Goal: Information Seeking & Learning: Learn about a topic

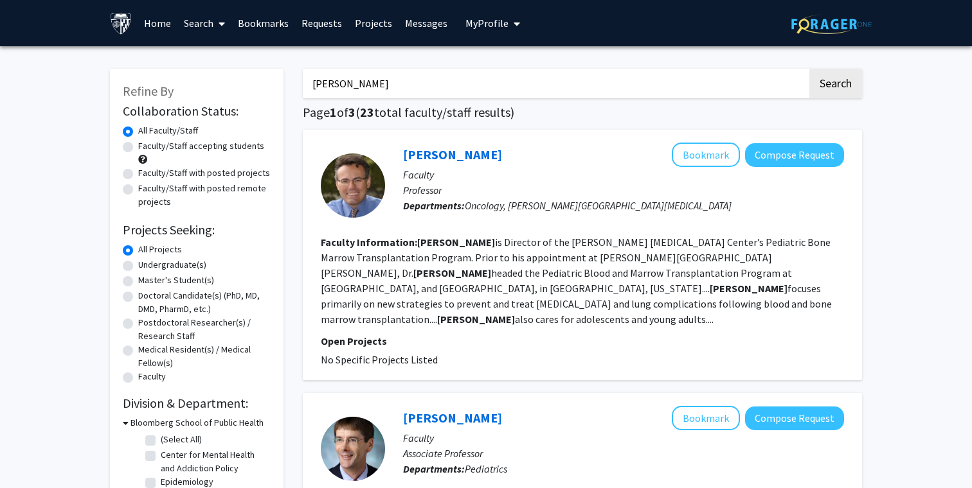
drag, startPoint x: 399, startPoint y: 82, endPoint x: 285, endPoint y: 86, distance: 114.5
type input "[MEDICAL_DATA]"
click at [817, 89] on button "Search" at bounding box center [835, 84] width 53 height 30
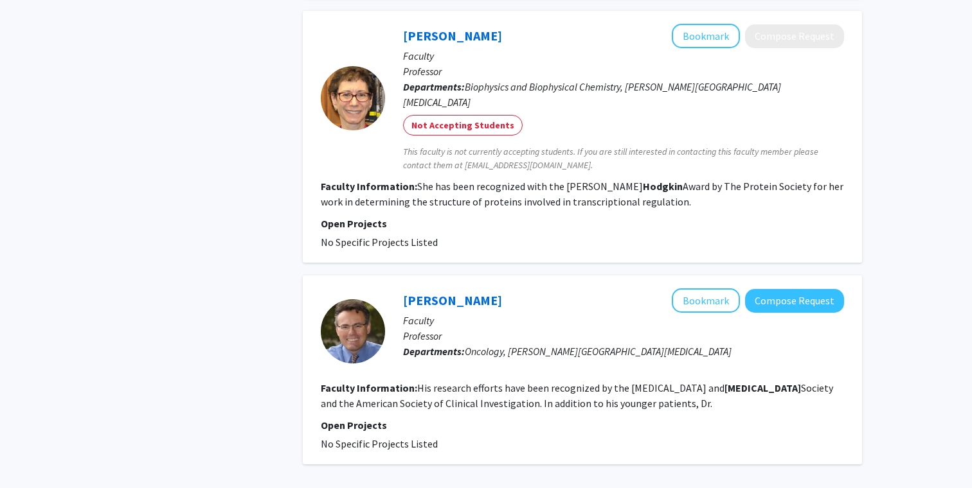
scroll to position [2114, 0]
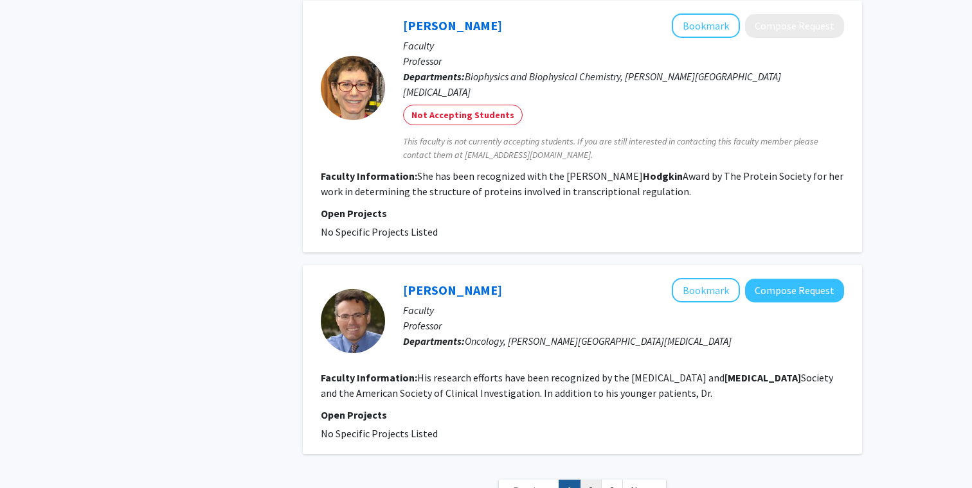
click at [593, 480] on link "2" at bounding box center [591, 491] width 22 height 22
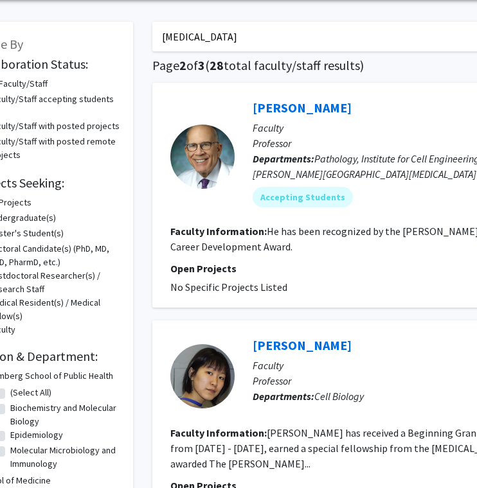
scroll to position [47, 56]
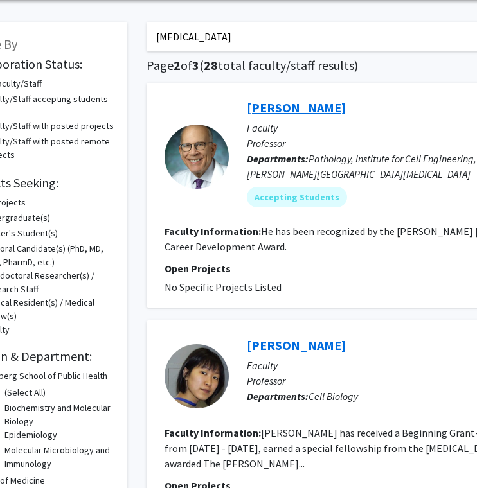
click at [305, 105] on link "[PERSON_NAME]" at bounding box center [296, 108] width 99 height 16
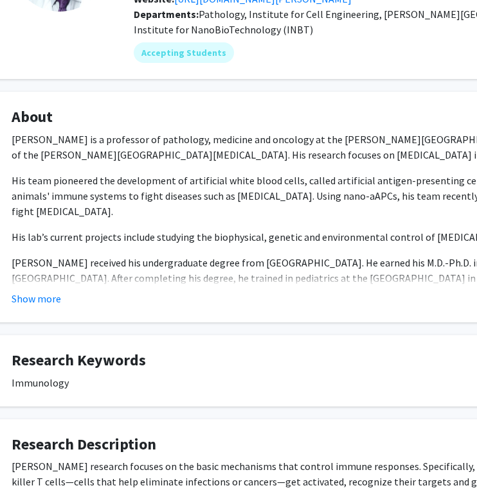
scroll to position [173, 46]
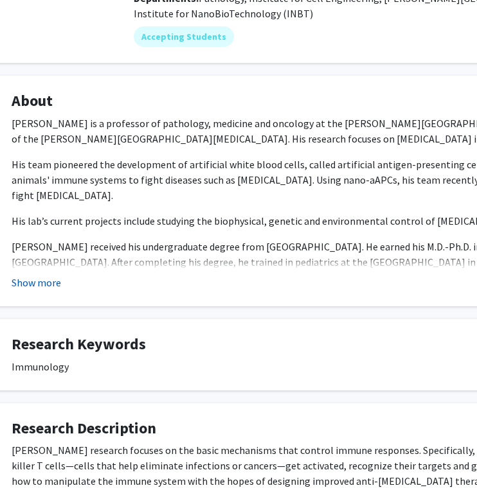
click at [35, 282] on button "Show more" at bounding box center [36, 282] width 49 height 15
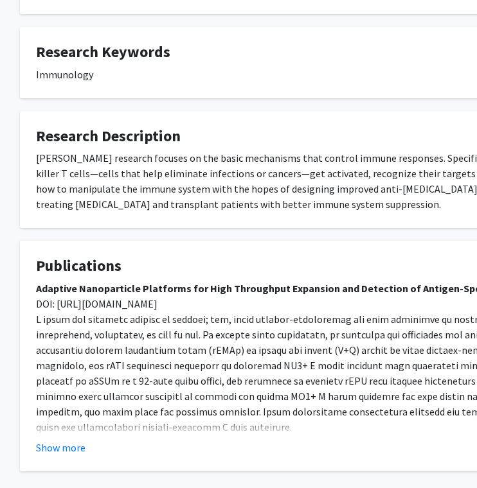
scroll to position [0, 22]
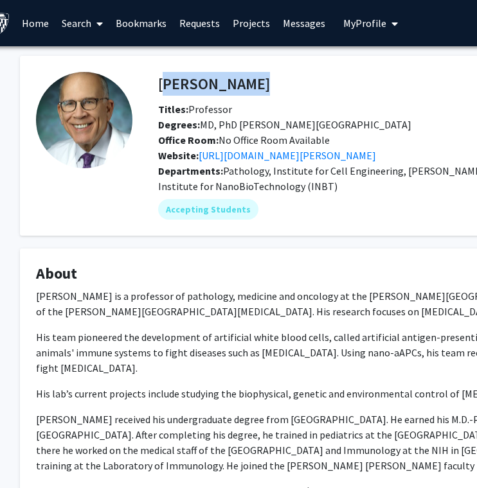
drag, startPoint x: 281, startPoint y: 84, endPoint x: 159, endPoint y: 86, distance: 122.8
click at [159, 86] on div "[PERSON_NAME] Bookmark Compose Request" at bounding box center [424, 84] width 553 height 24
copy h4 "[PERSON_NAME]"
click at [212, 157] on link "[URL][DOMAIN_NAME][PERSON_NAME]" at bounding box center [287, 155] width 177 height 13
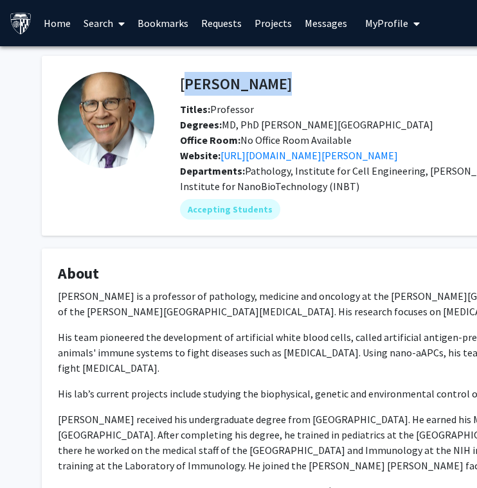
copy h4 "[PERSON_NAME]"
click at [152, 147] on fg-profile-picture at bounding box center [106, 146] width 96 height 148
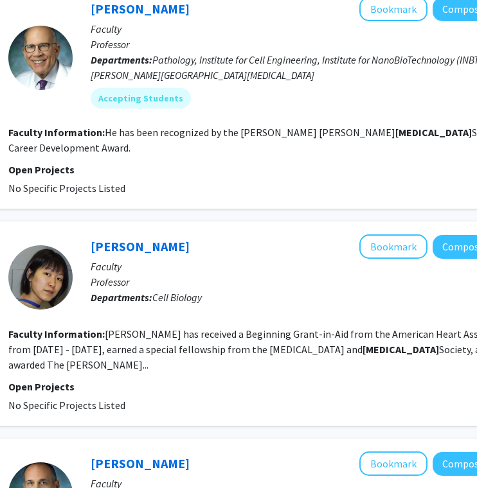
scroll to position [147, 212]
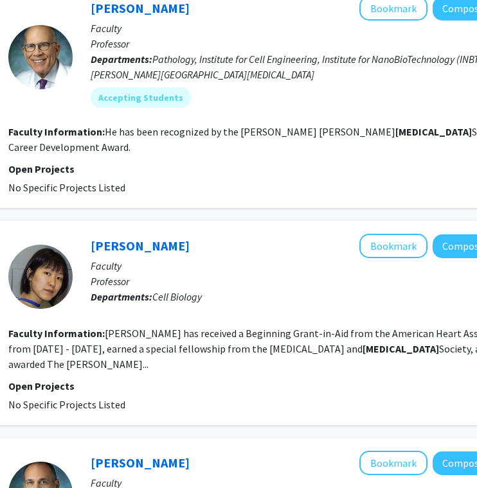
click at [118, 233] on div "[PERSON_NAME] Bookmark Compose Request Faculty Professor Departments: Cell Biol…" at bounding box center [269, 323] width 559 height 204
click at [116, 246] on link "[PERSON_NAME]" at bounding box center [140, 246] width 99 height 16
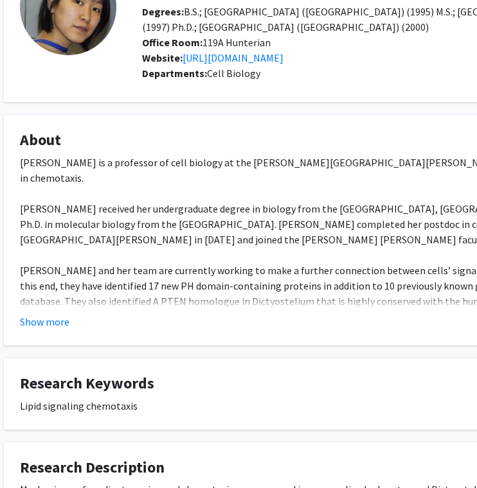
scroll to position [125, 38]
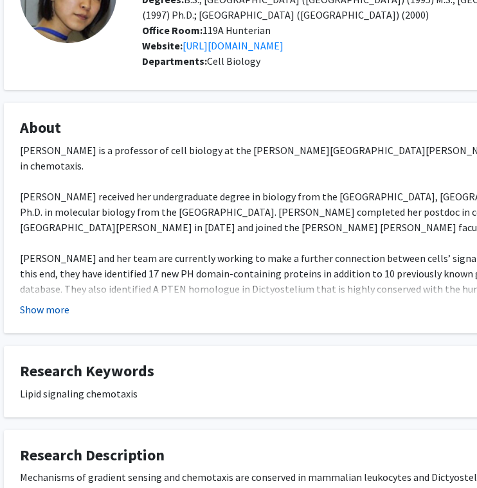
click at [49, 305] on button "Show more" at bounding box center [44, 309] width 49 height 15
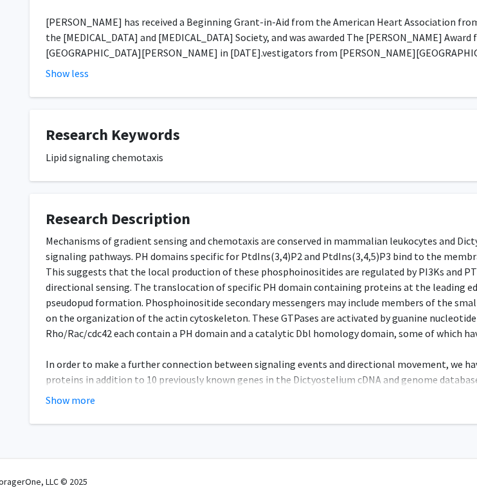
scroll to position [440, 12]
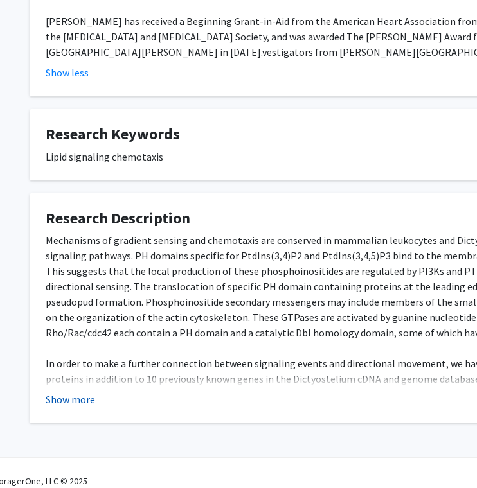
click at [62, 392] on button "Show more" at bounding box center [70, 399] width 49 height 15
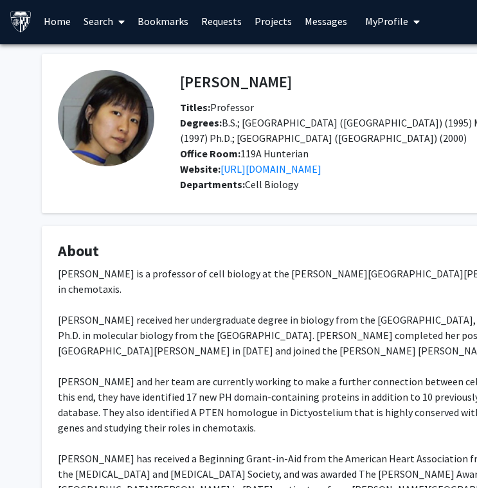
scroll to position [1, 0]
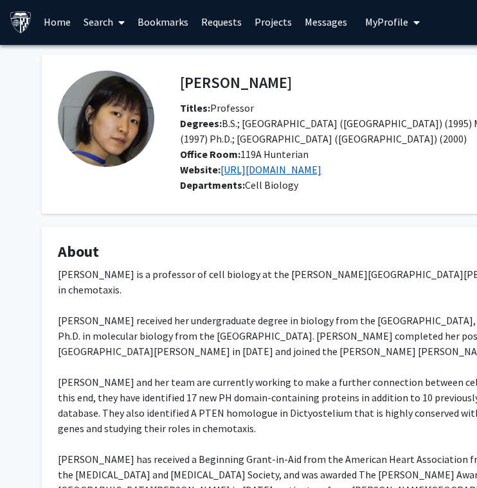
click at [244, 169] on link "[URL][DOMAIN_NAME]" at bounding box center [270, 169] width 101 height 13
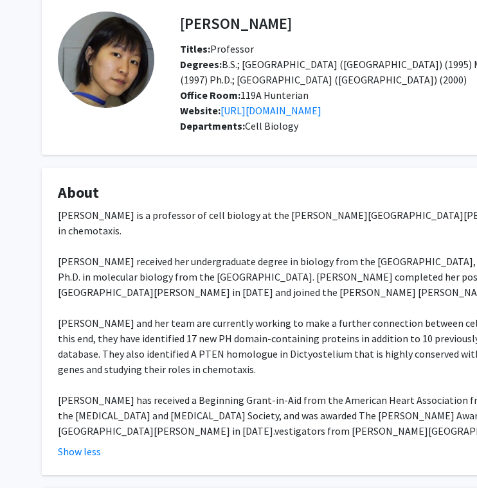
scroll to position [0, 0]
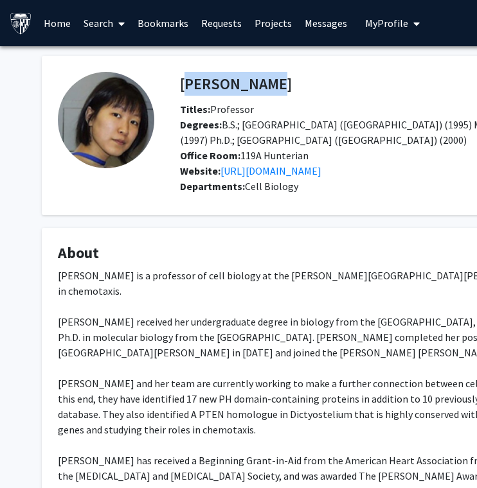
drag, startPoint x: 251, startPoint y: 80, endPoint x: 181, endPoint y: 82, distance: 70.1
click at [181, 82] on h4 "[PERSON_NAME]" at bounding box center [236, 84] width 112 height 24
copy h4 "[PERSON_NAME]"
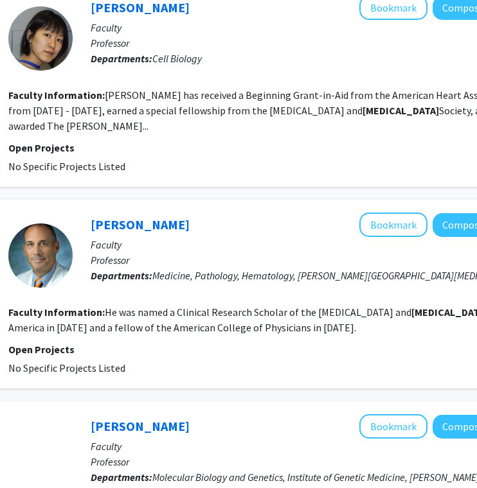
scroll to position [386, 212]
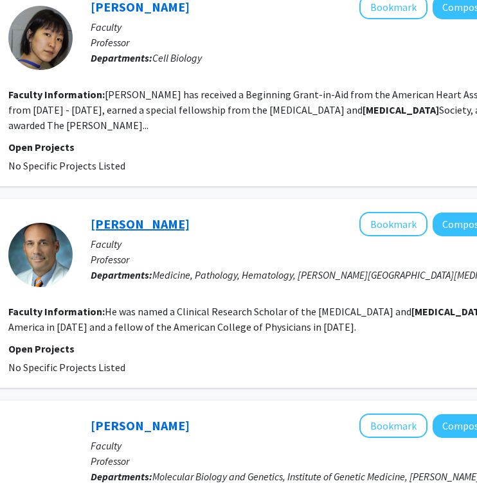
click at [136, 216] on link "[PERSON_NAME]" at bounding box center [140, 224] width 99 height 16
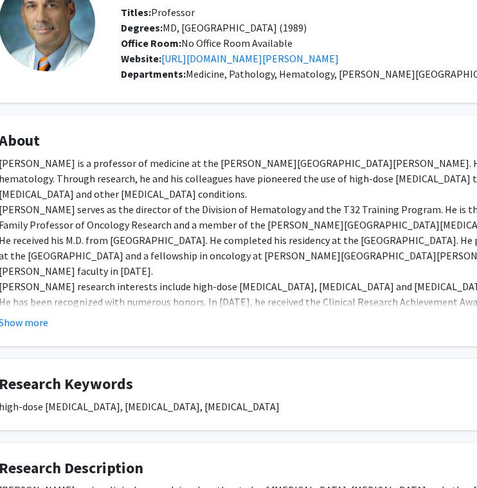
scroll to position [98, 59]
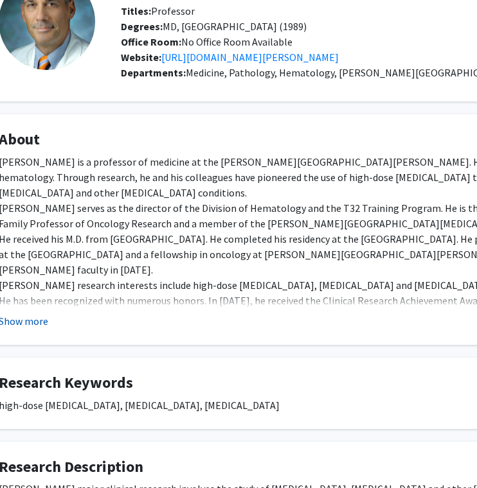
click at [24, 324] on button "Show more" at bounding box center [23, 321] width 49 height 15
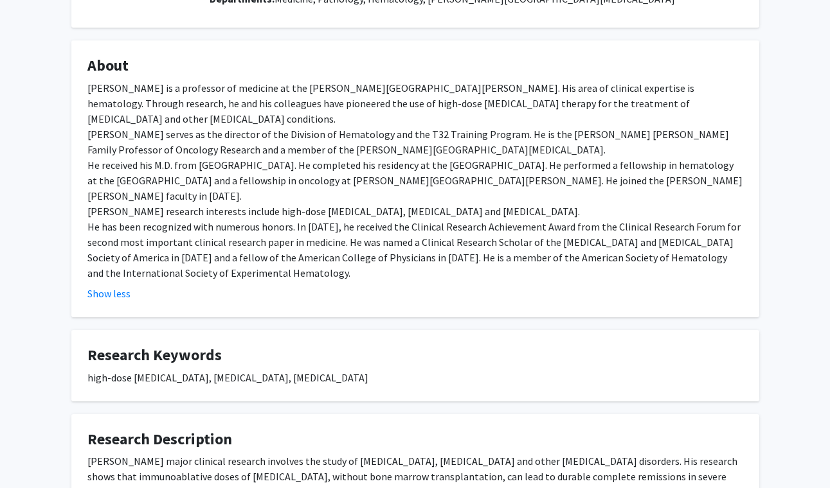
scroll to position [0, 0]
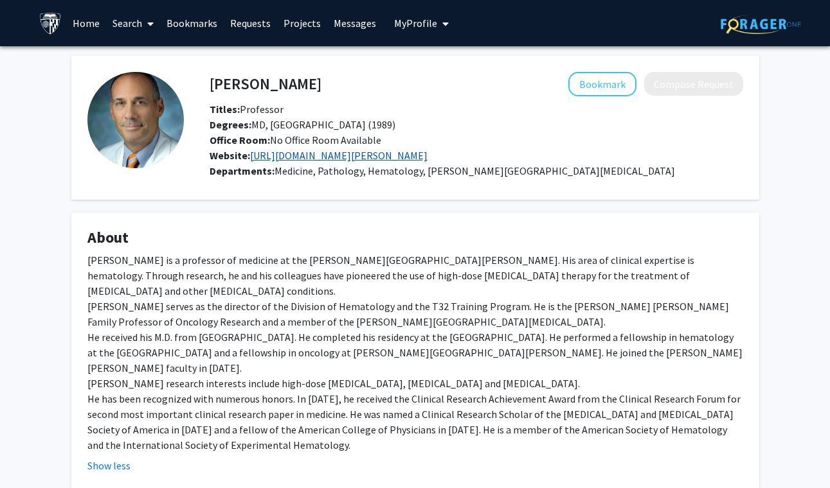
click at [389, 159] on link "[URL][DOMAIN_NAME][PERSON_NAME]" at bounding box center [338, 155] width 177 height 13
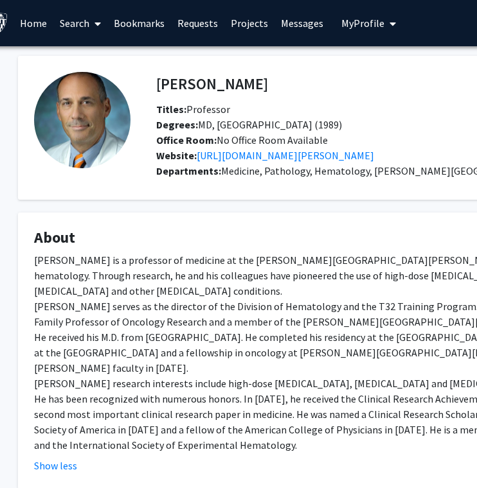
scroll to position [1, 24]
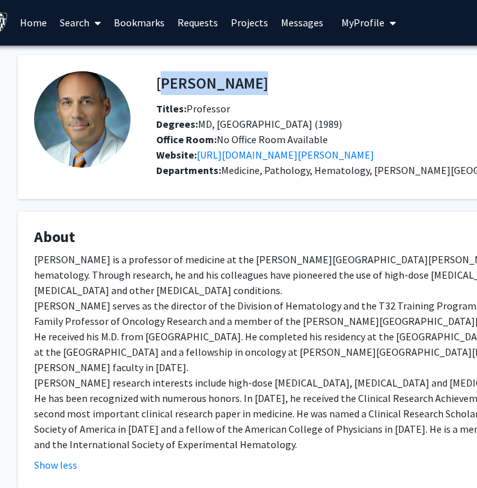
drag, startPoint x: 259, startPoint y: 85, endPoint x: 158, endPoint y: 83, distance: 100.9
click at [158, 83] on div "[PERSON_NAME] Bookmark Compose Request" at bounding box center [423, 83] width 553 height 24
copy h4 "[PERSON_NAME]"
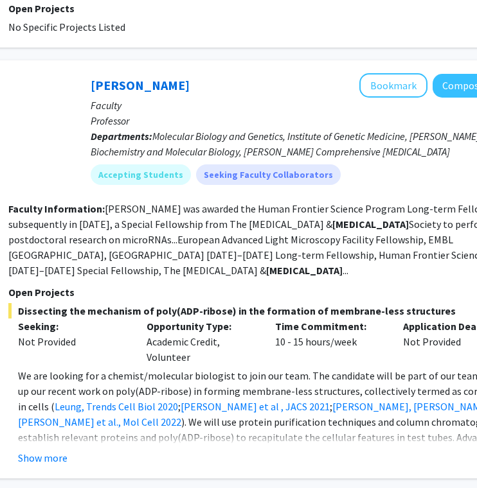
scroll to position [727, 212]
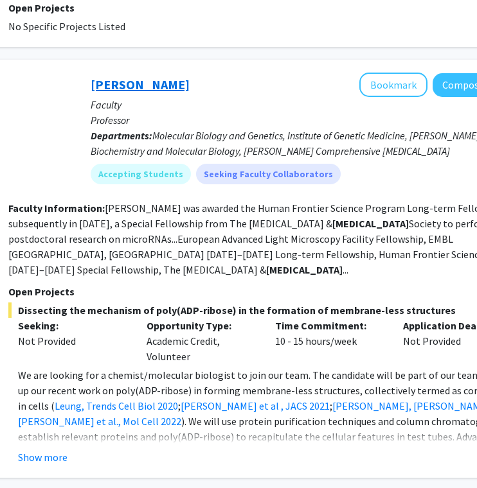
click at [181, 76] on link "[PERSON_NAME]" at bounding box center [140, 84] width 99 height 16
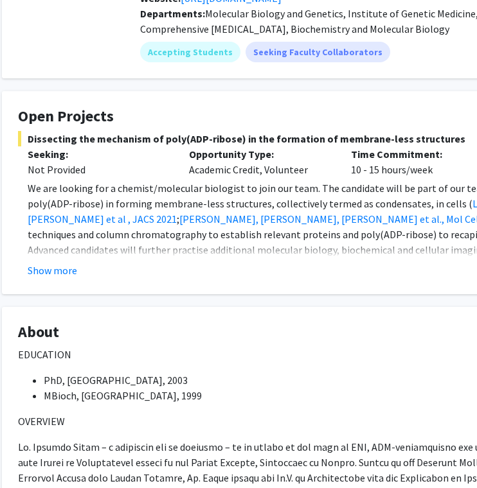
scroll to position [157, 44]
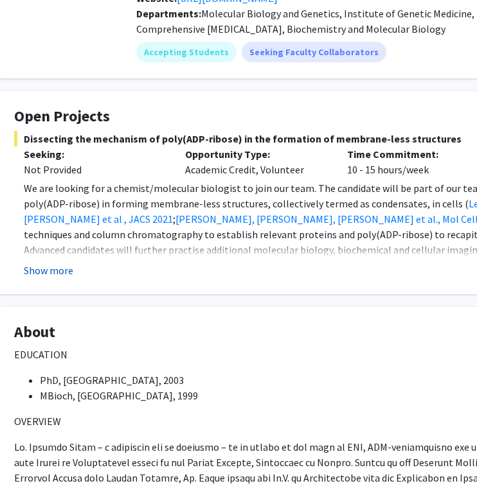
click at [64, 276] on button "Show more" at bounding box center [48, 270] width 49 height 15
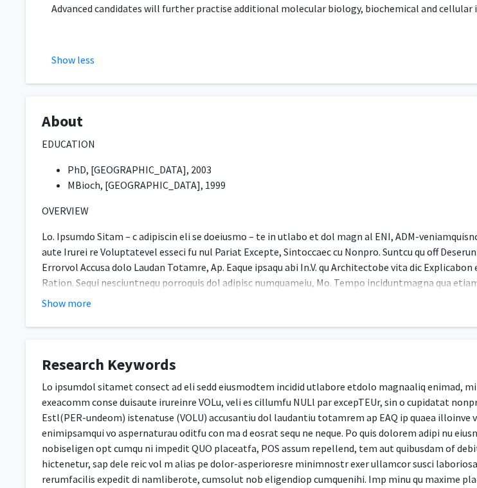
scroll to position [400, 16]
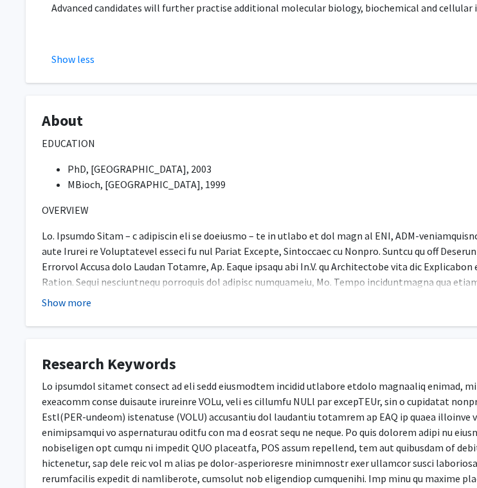
click at [58, 303] on button "Show more" at bounding box center [66, 302] width 49 height 15
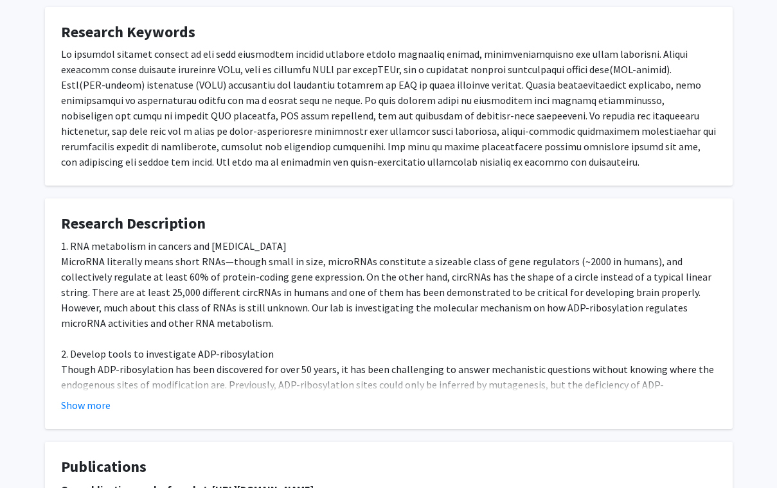
scroll to position [1314, 0]
click at [84, 397] on button "Show more" at bounding box center [85, 404] width 49 height 15
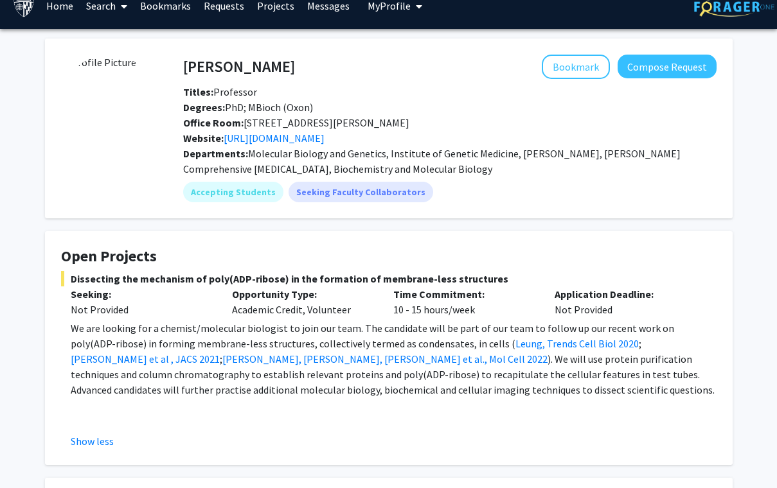
scroll to position [12, 0]
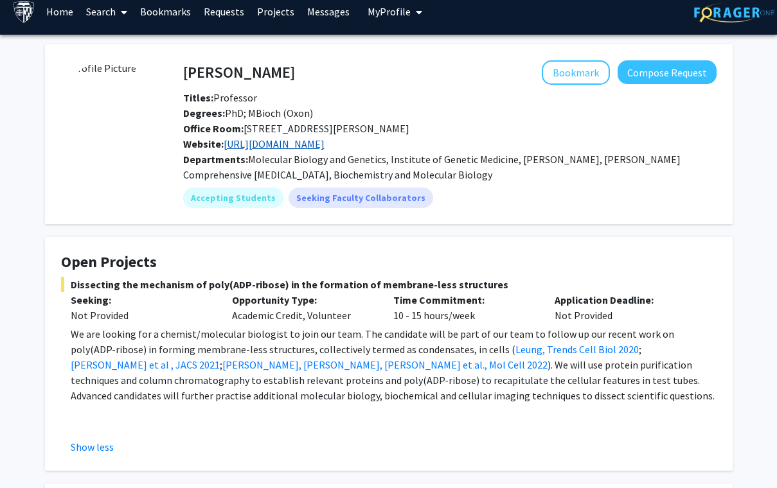
click at [319, 146] on link "[URL][DOMAIN_NAME]" at bounding box center [274, 144] width 101 height 13
drag, startPoint x: 316, startPoint y: 74, endPoint x: 184, endPoint y: 72, distance: 131.1
click at [184, 72] on div "[PERSON_NAME] Bookmark Compose Request" at bounding box center [450, 72] width 553 height 24
copy h4 "[PERSON_NAME]"
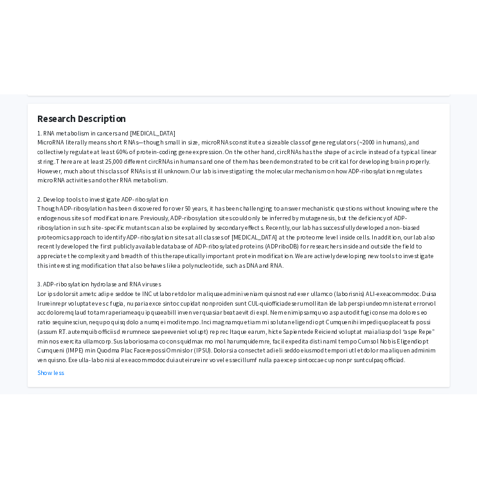
scroll to position [1494, 0]
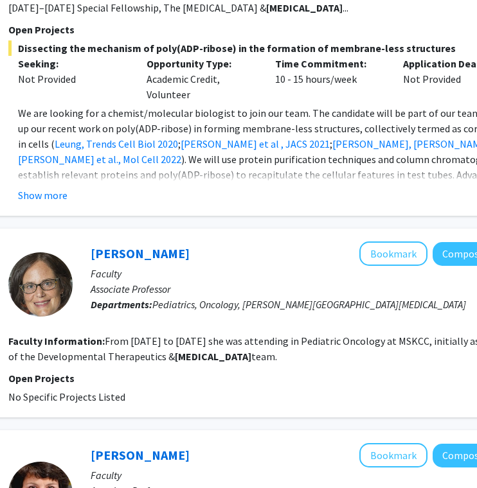
scroll to position [994, 212]
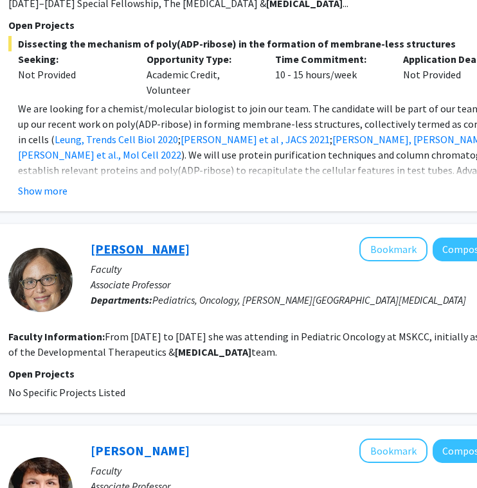
click at [155, 241] on link "[PERSON_NAME]" at bounding box center [140, 249] width 99 height 16
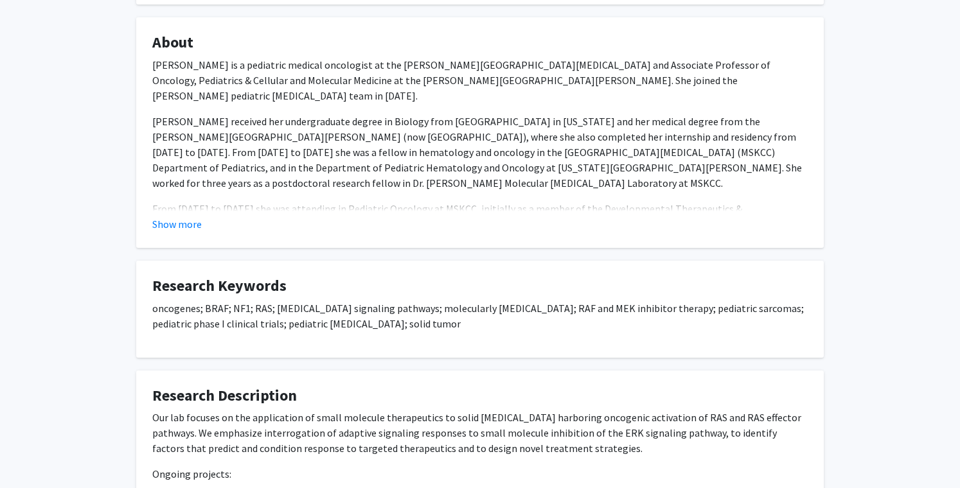
scroll to position [197, 0]
click at [179, 231] on button "Show more" at bounding box center [176, 222] width 49 height 15
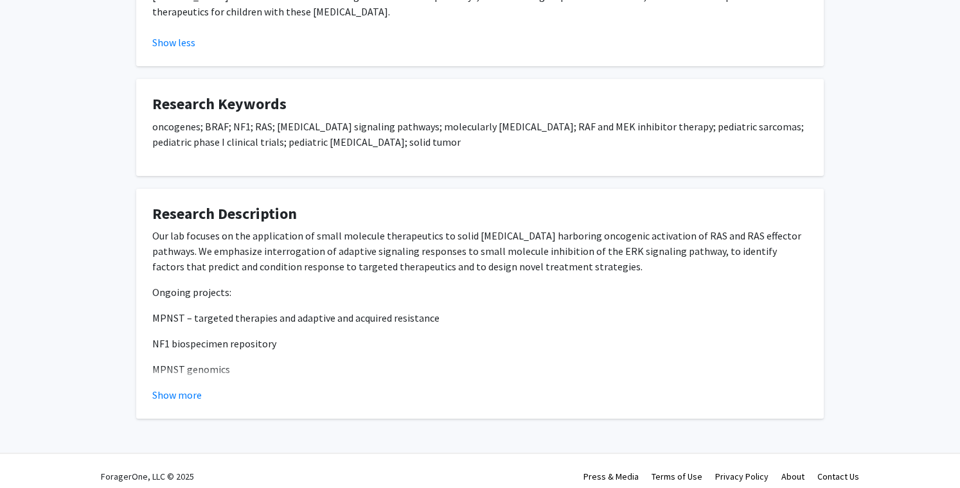
scroll to position [548, 0]
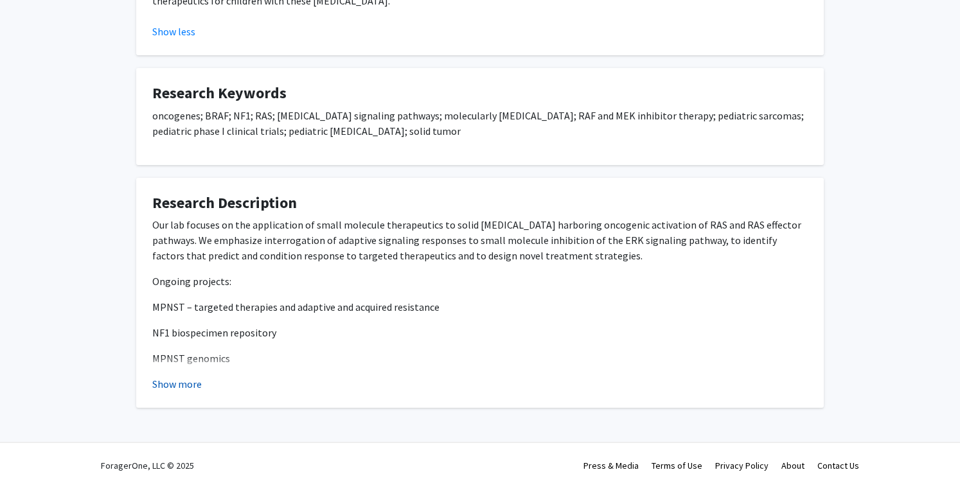
click at [180, 383] on button "Show more" at bounding box center [176, 384] width 49 height 15
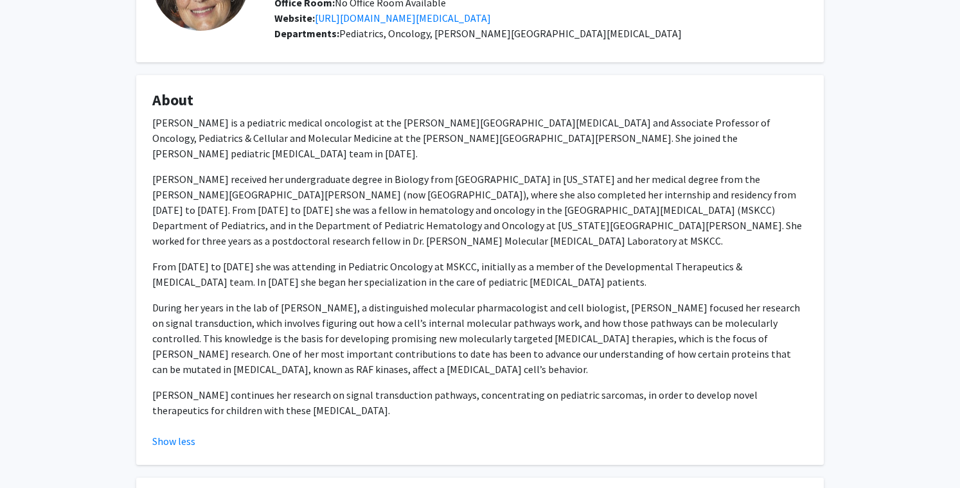
scroll to position [0, 0]
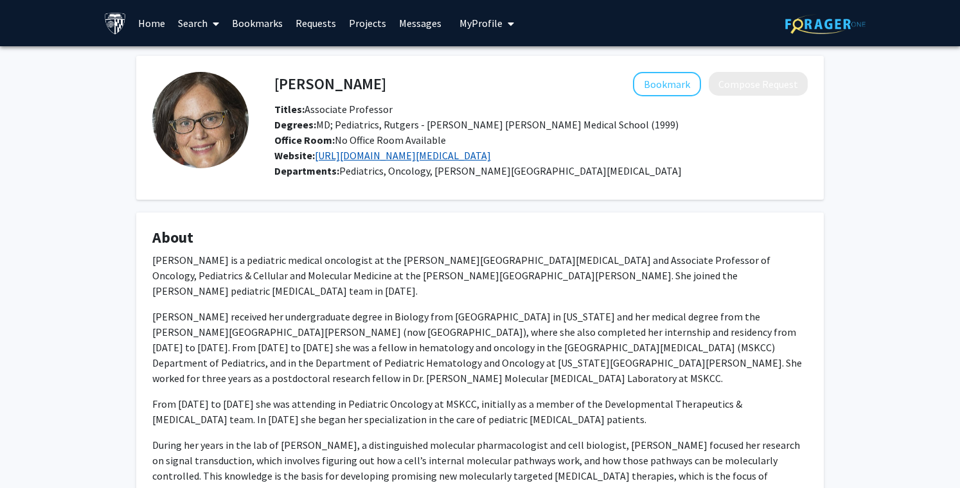
click at [353, 162] on link "[URL][DOMAIN_NAME][MEDICAL_DATA]" at bounding box center [403, 155] width 176 height 13
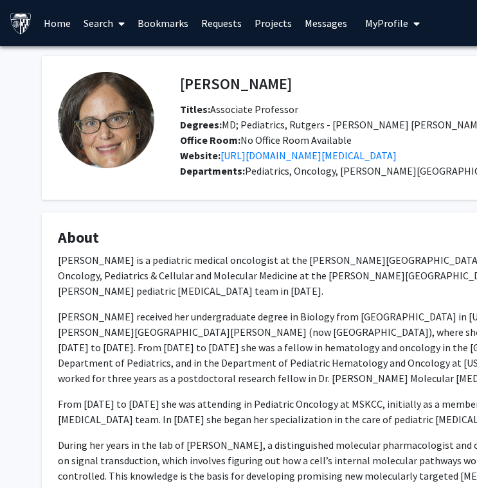
drag, startPoint x: 293, startPoint y: 83, endPoint x: 175, endPoint y: 82, distance: 117.6
click at [175, 82] on div "[PERSON_NAME] Bookmark Compose Request" at bounding box center [446, 84] width 553 height 24
click at [191, 84] on h4 "[PERSON_NAME]" at bounding box center [236, 84] width 112 height 24
drag, startPoint x: 292, startPoint y: 83, endPoint x: 182, endPoint y: 84, distance: 110.5
click at [183, 84] on h4 "[PERSON_NAME]" at bounding box center [236, 84] width 112 height 24
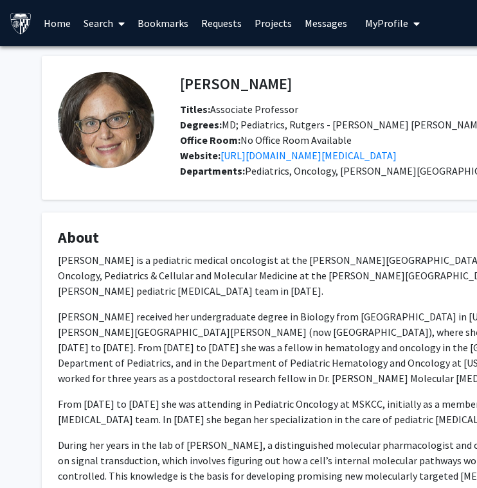
copy h4 "[PERSON_NAME]"
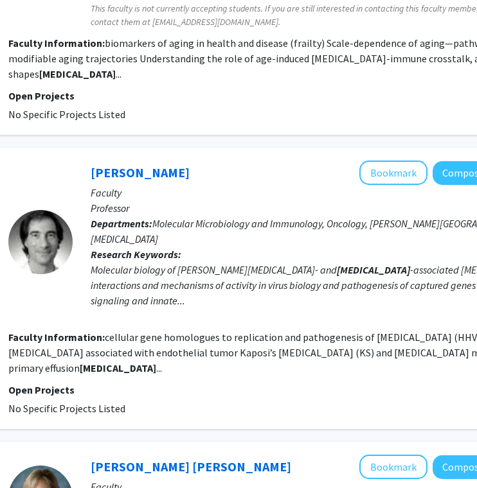
scroll to position [1816, 212]
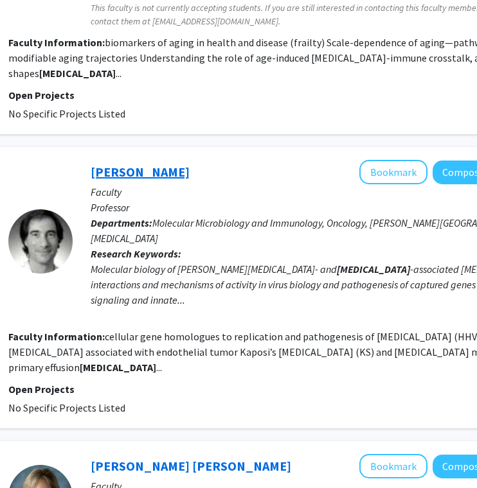
click at [125, 164] on link "[PERSON_NAME]" at bounding box center [140, 172] width 99 height 16
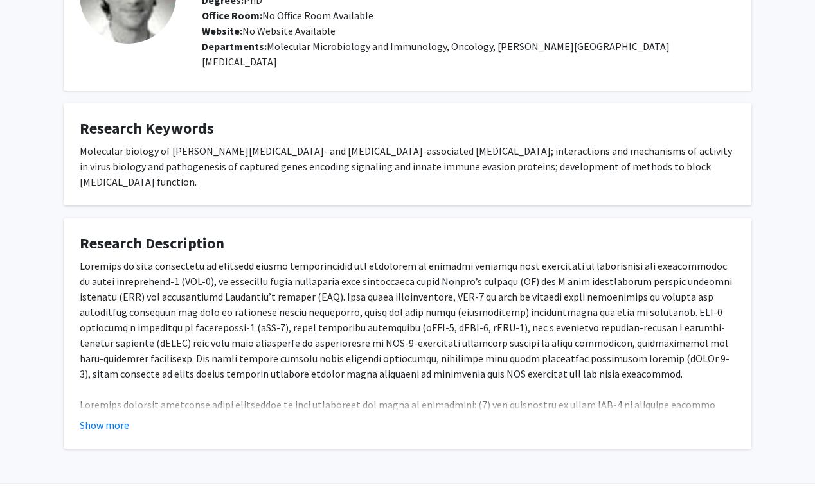
scroll to position [127, 0]
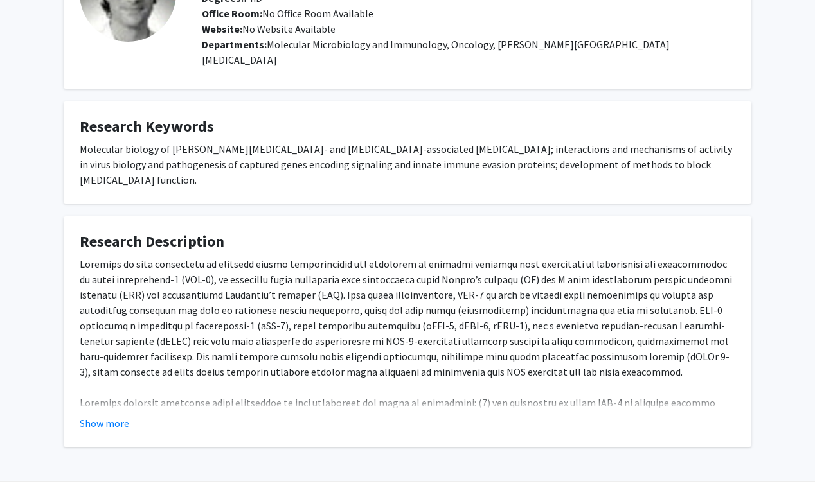
click at [96, 383] on fg-read-more "Show more" at bounding box center [408, 343] width 656 height 175
click at [105, 416] on button "Show more" at bounding box center [104, 423] width 49 height 15
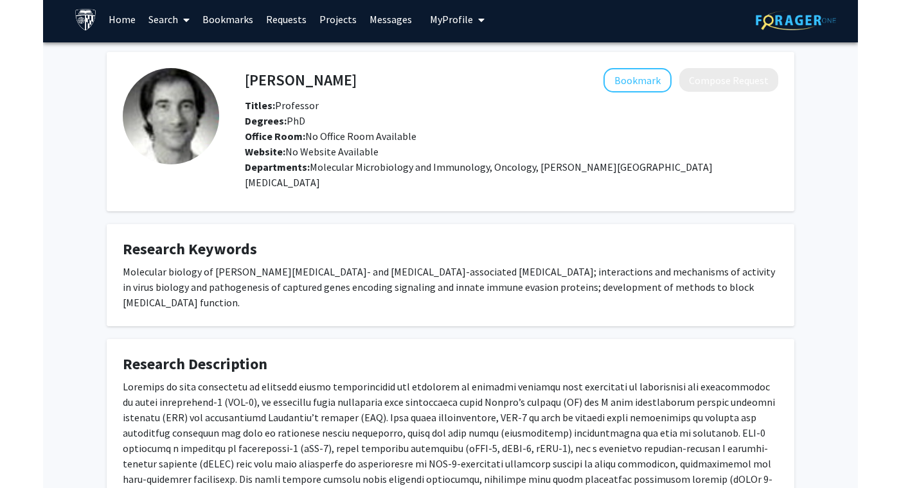
scroll to position [0, 0]
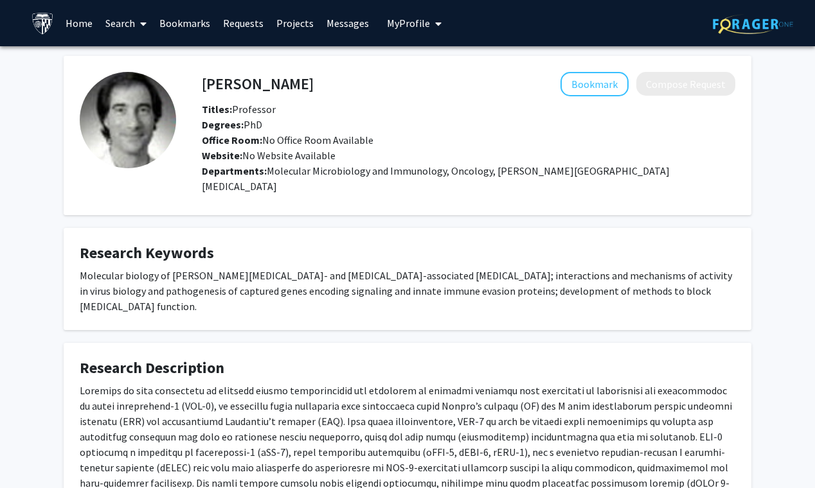
drag, startPoint x: 294, startPoint y: 82, endPoint x: 203, endPoint y: 85, distance: 91.3
click at [203, 85] on h4 "[PERSON_NAME]" at bounding box center [258, 84] width 112 height 24
copy h4 "[PERSON_NAME]"
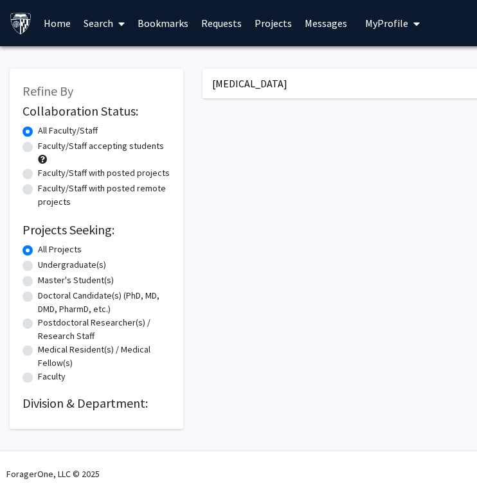
scroll to position [0, 212]
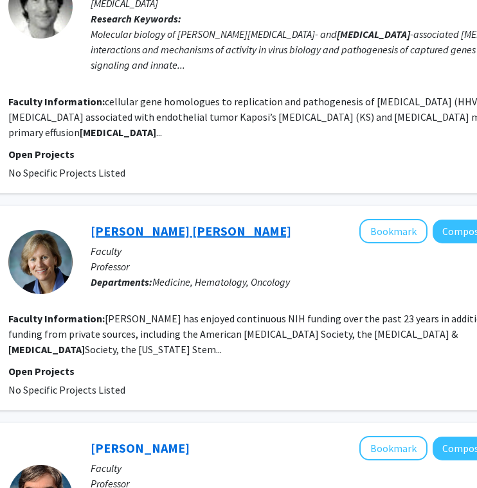
click at [118, 223] on link "[PERSON_NAME] [PERSON_NAME]" at bounding box center [191, 231] width 201 height 16
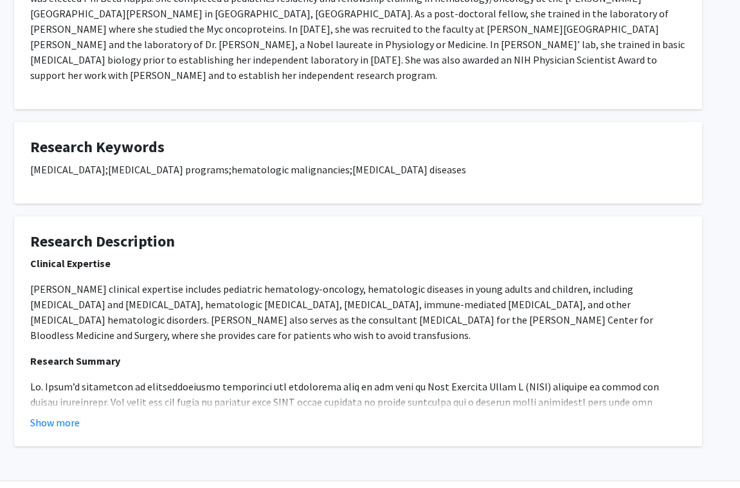
scroll to position [316, 28]
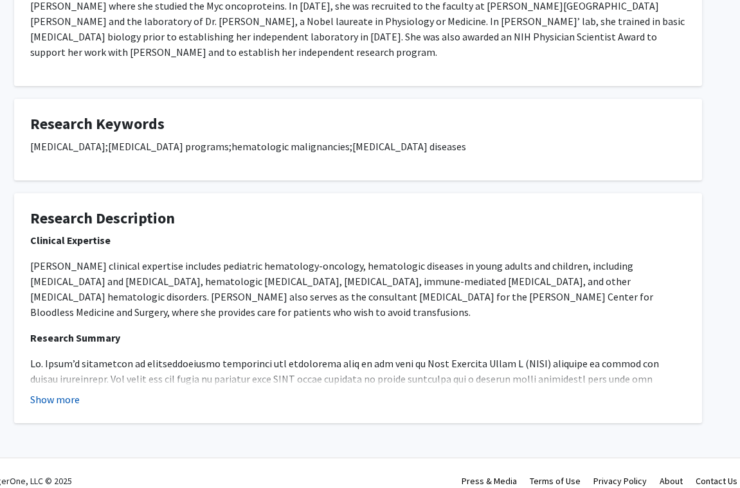
click at [64, 392] on button "Show more" at bounding box center [54, 399] width 49 height 15
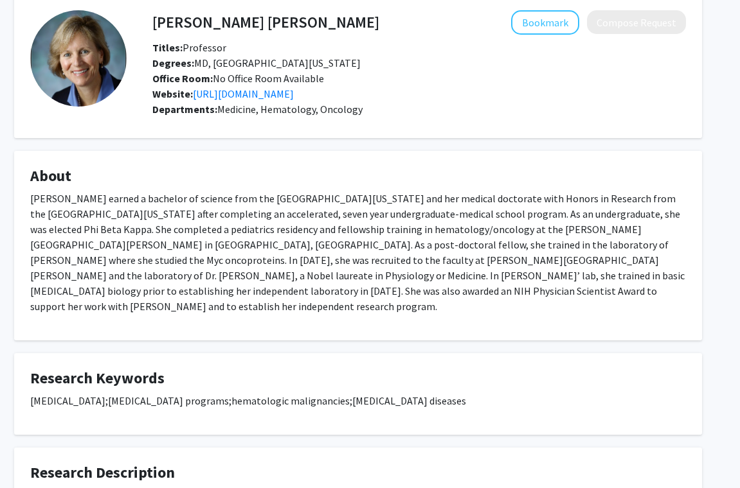
scroll to position [0, 28]
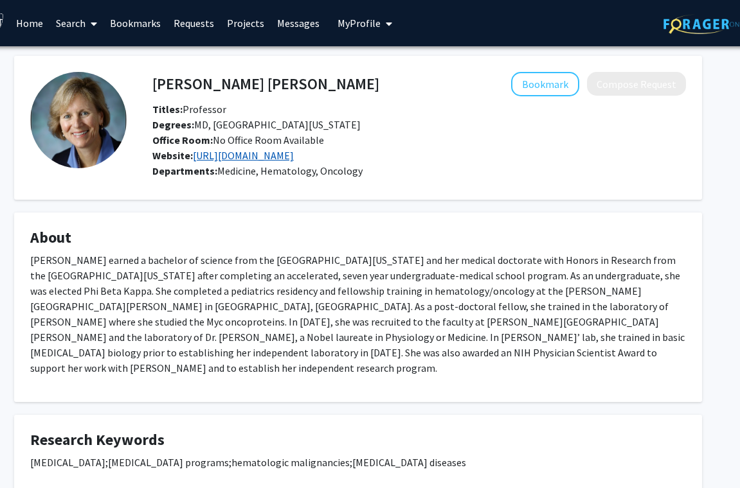
click at [247, 157] on link "[URL][DOMAIN_NAME]" at bounding box center [243, 155] width 101 height 13
drag, startPoint x: 276, startPoint y: 85, endPoint x: 150, endPoint y: 82, distance: 126.6
click at [150, 82] on div "[PERSON_NAME] [PERSON_NAME] Bookmark Compose Request" at bounding box center [419, 84] width 553 height 24
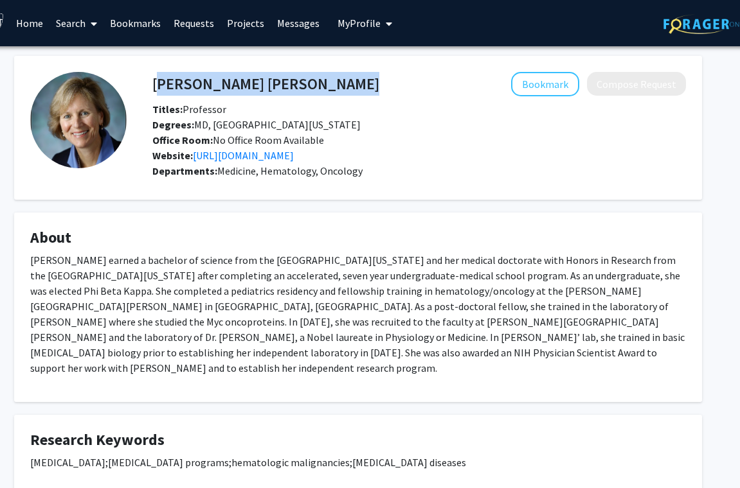
drag, startPoint x: 274, startPoint y: 80, endPoint x: 154, endPoint y: 85, distance: 120.9
click at [154, 85] on div "[PERSON_NAME] [PERSON_NAME] Bookmark Compose Request" at bounding box center [419, 84] width 553 height 24
copy h4 "[PERSON_NAME] [PERSON_NAME]"
click at [377, 186] on fg-card "[PERSON_NAME] [PERSON_NAME] Bookmark Compose Request Titles: Professor Degrees:…" at bounding box center [358, 128] width 688 height 144
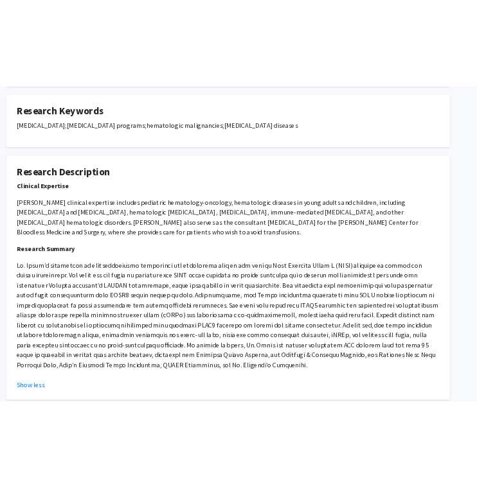
scroll to position [405, 31]
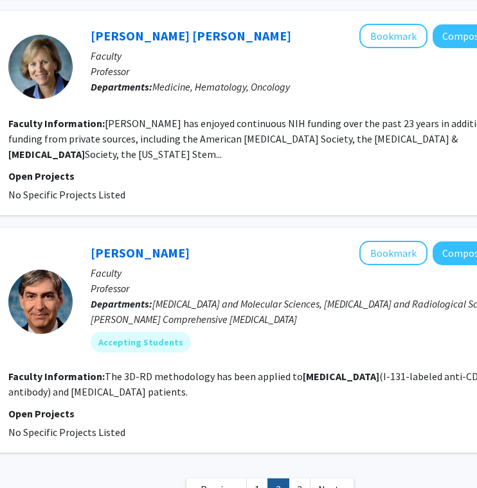
scroll to position [2248, 212]
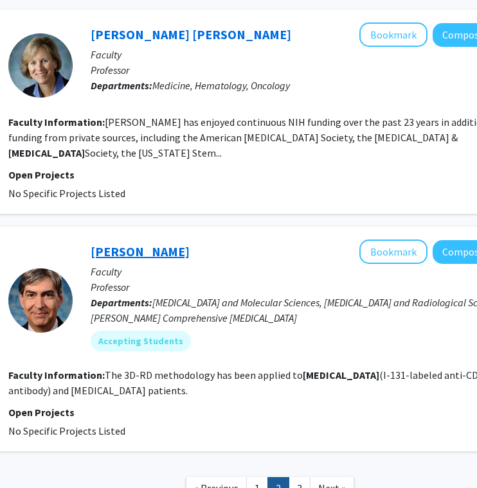
click at [154, 244] on link "[PERSON_NAME]" at bounding box center [140, 252] width 99 height 16
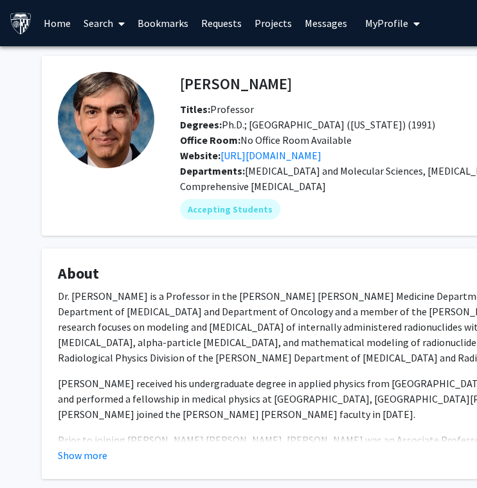
drag, startPoint x: 283, startPoint y: 85, endPoint x: 177, endPoint y: 80, distance: 105.5
click at [177, 80] on div "[PERSON_NAME] Bookmark Compose Request" at bounding box center [446, 84] width 553 height 24
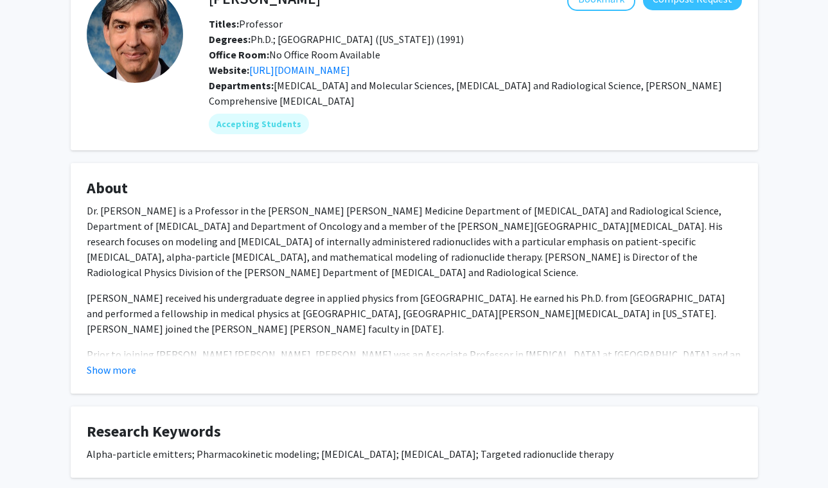
scroll to position [108, 0]
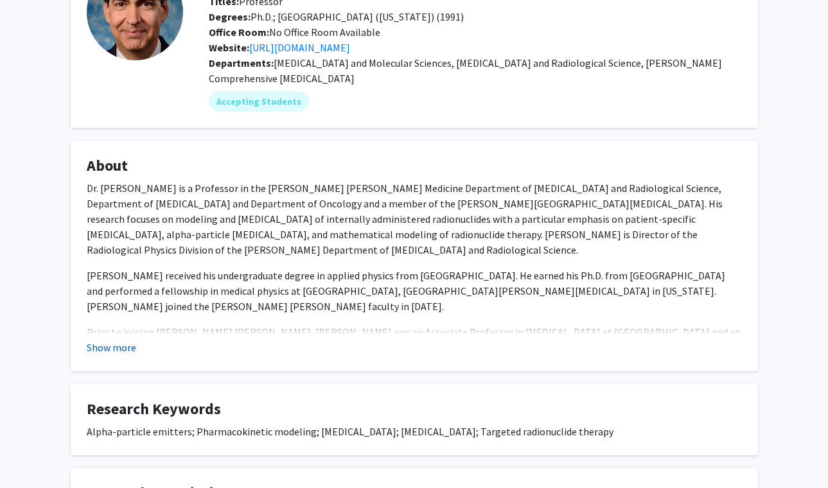
click at [111, 353] on button "Show more" at bounding box center [111, 347] width 49 height 15
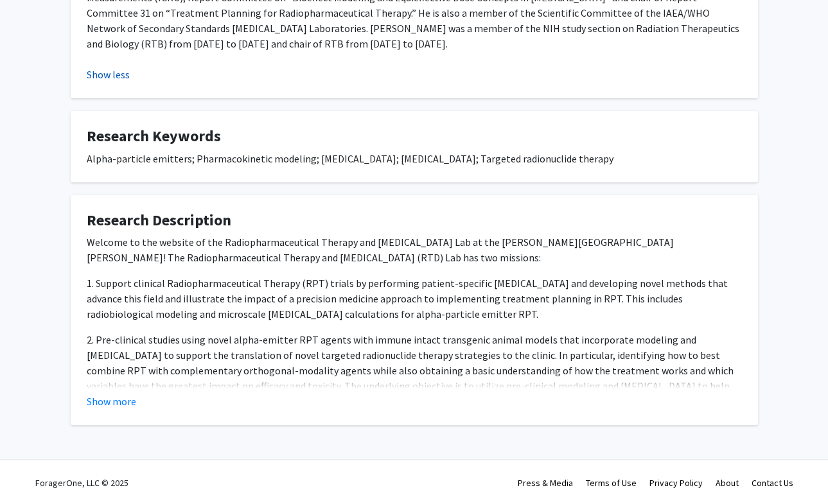
scroll to position [604, 0]
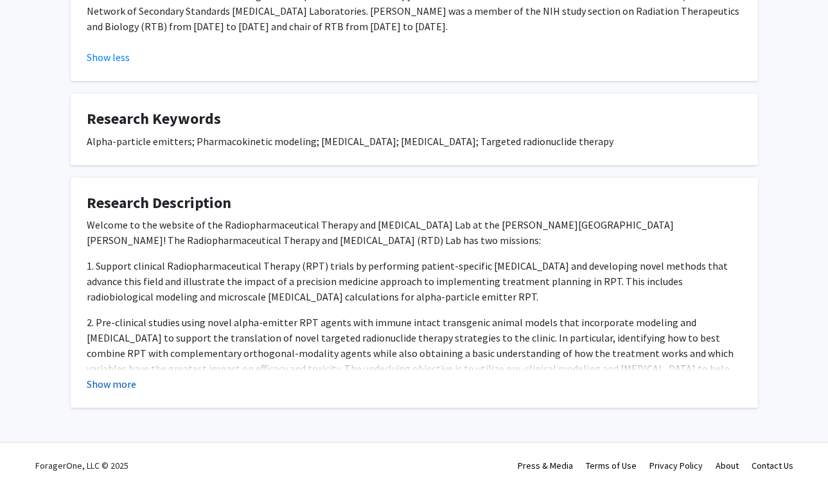
click at [111, 379] on button "Show more" at bounding box center [111, 384] width 49 height 15
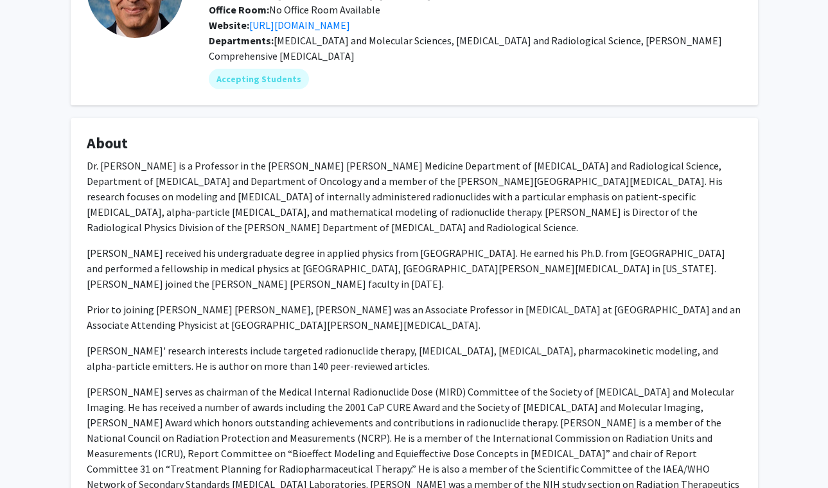
scroll to position [0, 0]
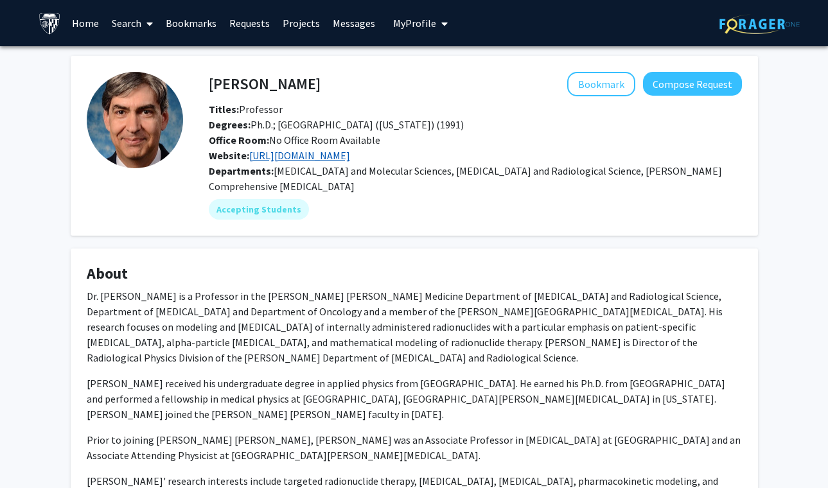
click at [288, 157] on link "[URL][DOMAIN_NAME]" at bounding box center [299, 155] width 101 height 13
drag, startPoint x: 312, startPoint y: 82, endPoint x: 209, endPoint y: 82, distance: 102.8
click at [209, 82] on h4 "[PERSON_NAME]" at bounding box center [265, 84] width 112 height 24
copy h4 "[PERSON_NAME]"
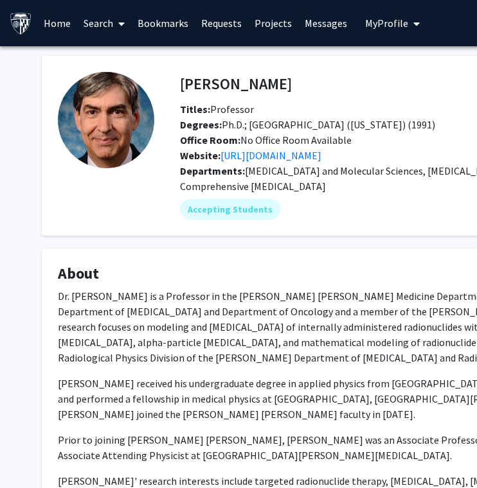
scroll to position [825, 0]
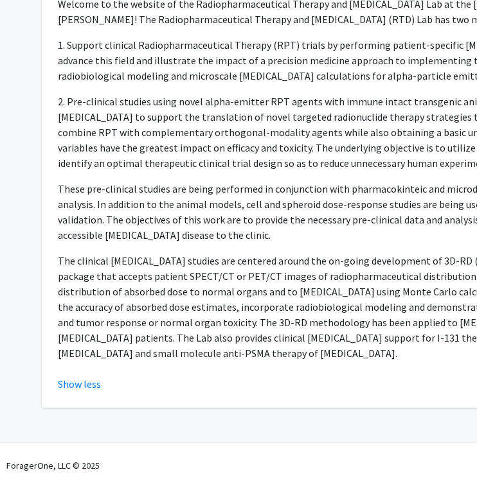
click at [198, 184] on p "These pre-clinical studies are being performed in conjunction with pharmacokint…" at bounding box center [386, 212] width 656 height 62
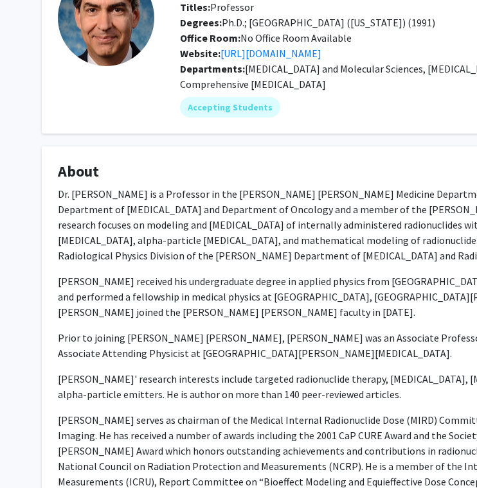
scroll to position [0, 0]
